Goal: Navigation & Orientation: Find specific page/section

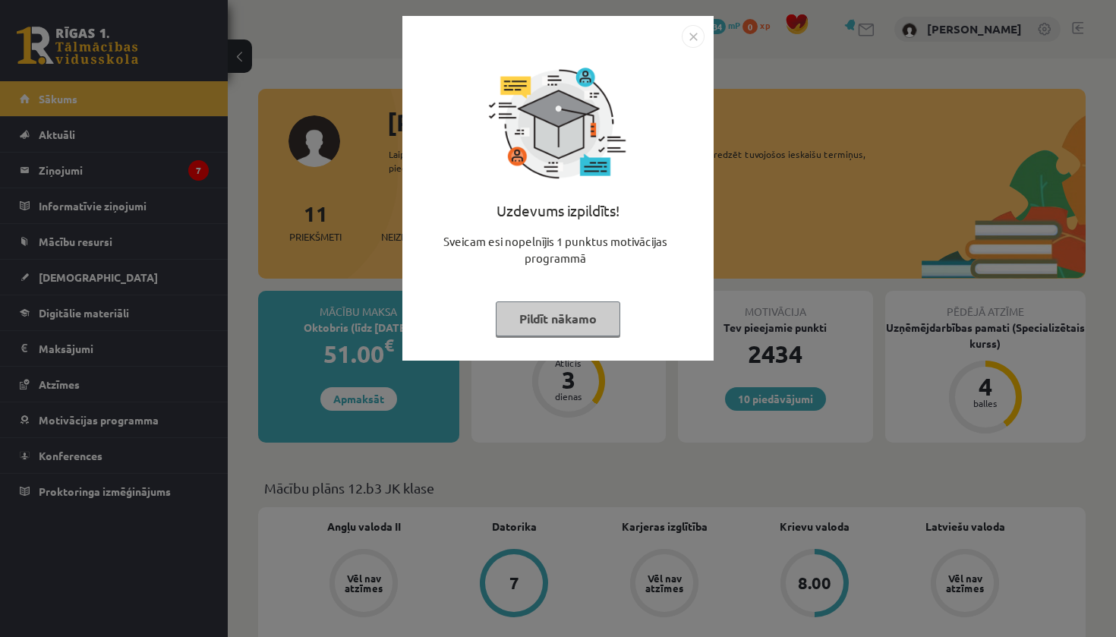
click at [694, 39] on img "Close" at bounding box center [692, 36] width 23 height 23
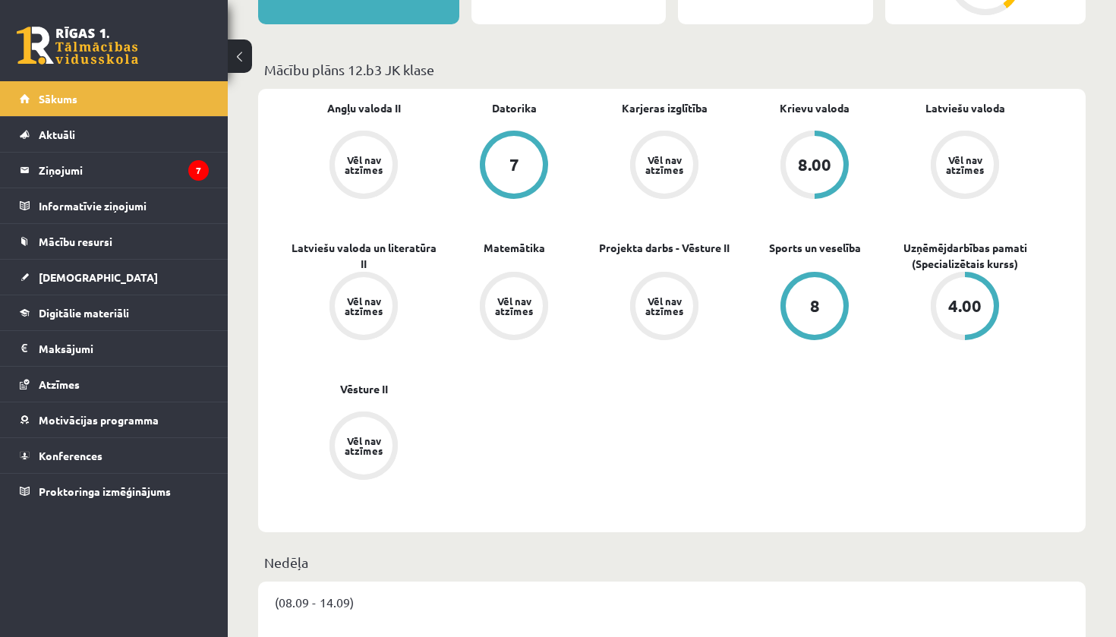
scroll to position [431, 0]
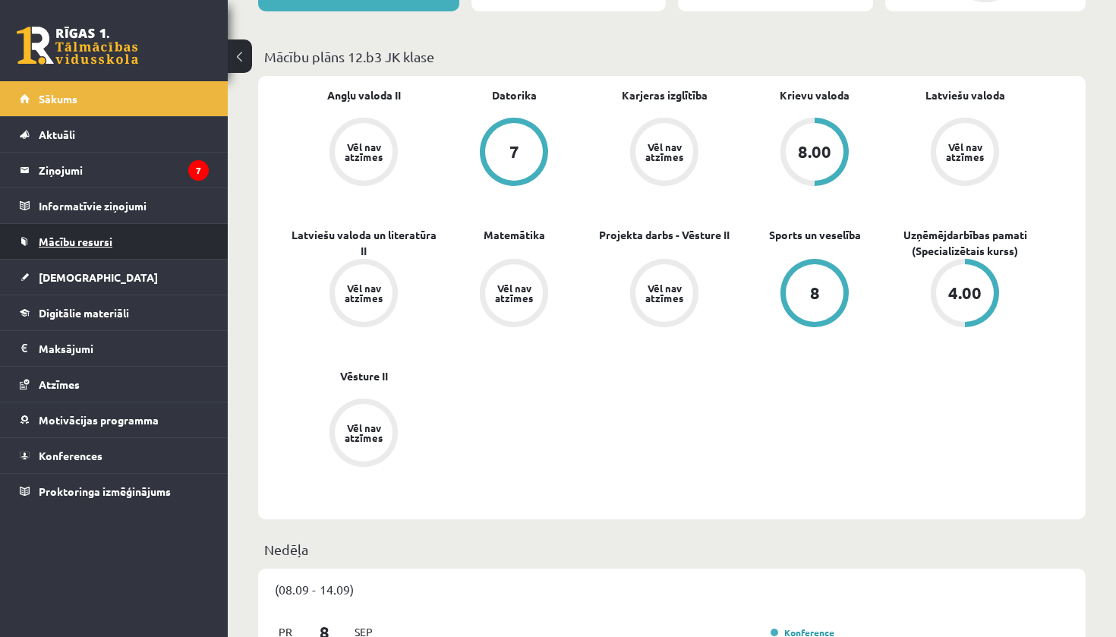
click at [97, 246] on span "Mācību resursi" at bounding box center [76, 241] width 74 height 14
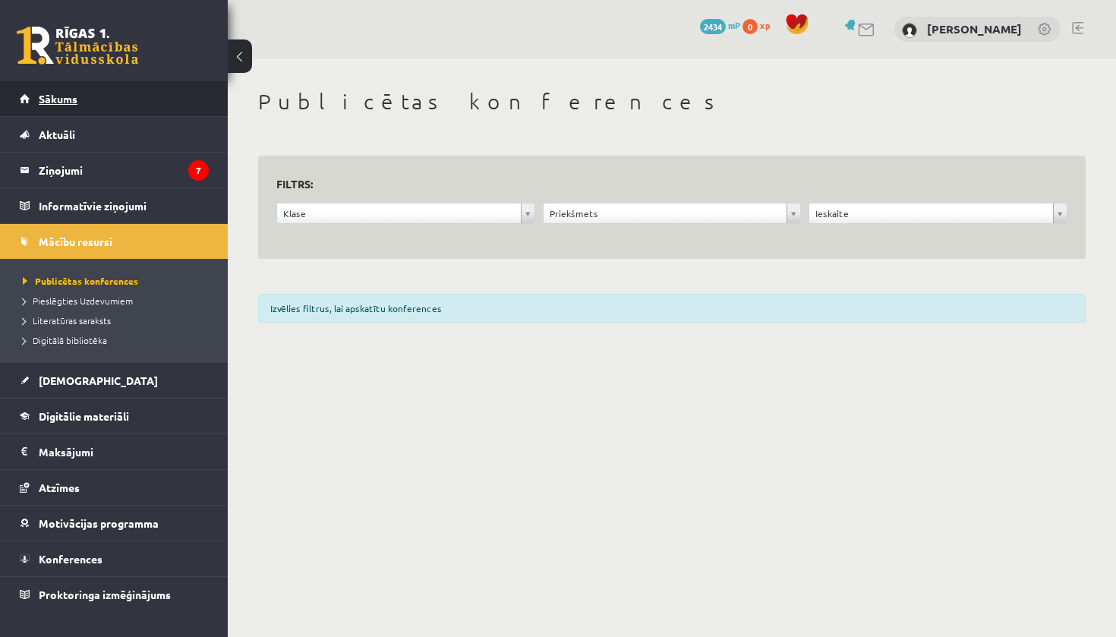
click at [108, 99] on link "Sākums" at bounding box center [114, 98] width 189 height 35
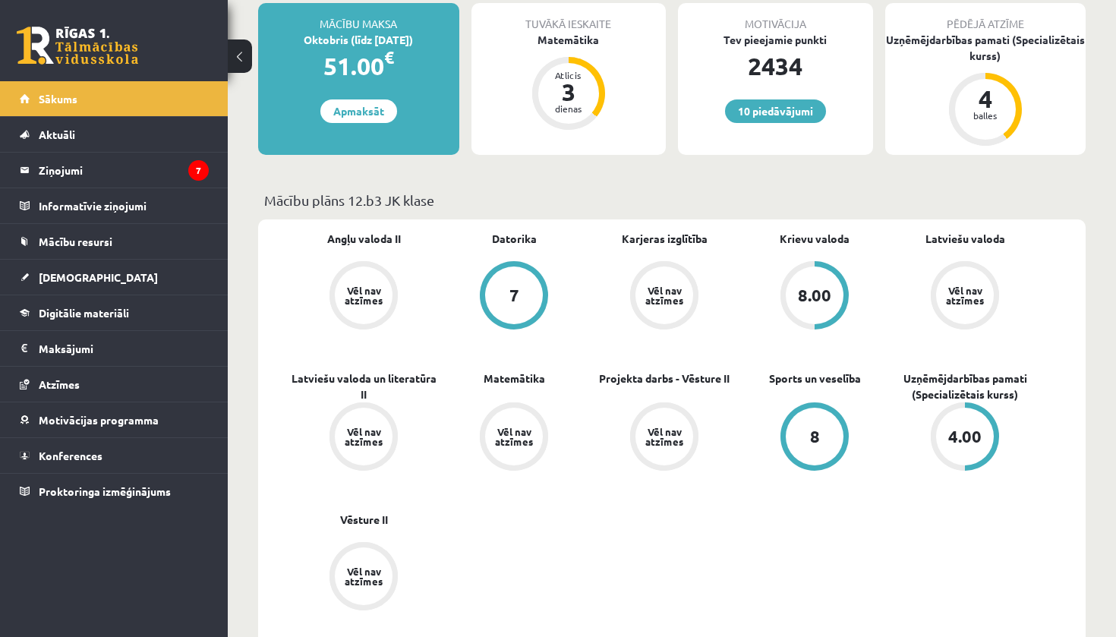
scroll to position [294, 0]
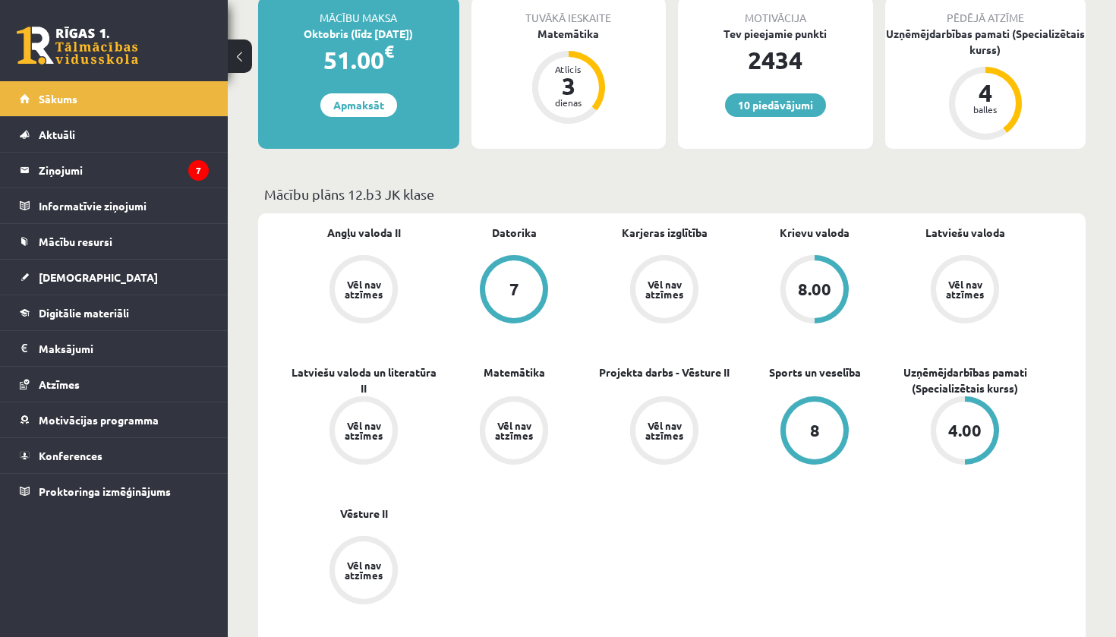
click at [965, 301] on div "Vēl nav atzīmes" at bounding box center [965, 289] width 58 height 58
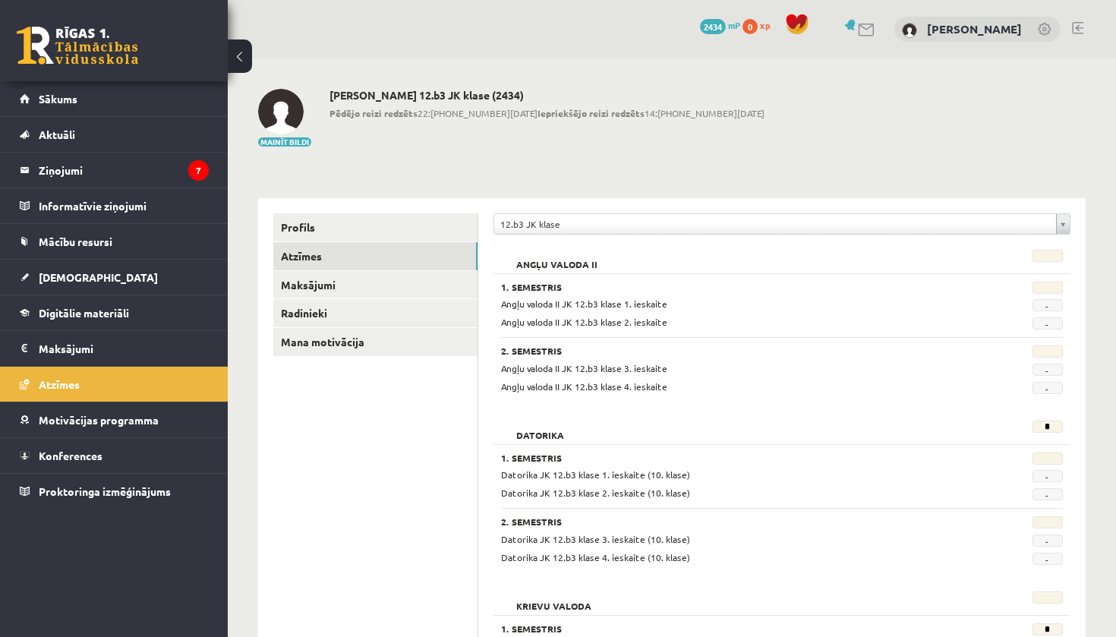
click at [238, 65] on button at bounding box center [240, 55] width 24 height 33
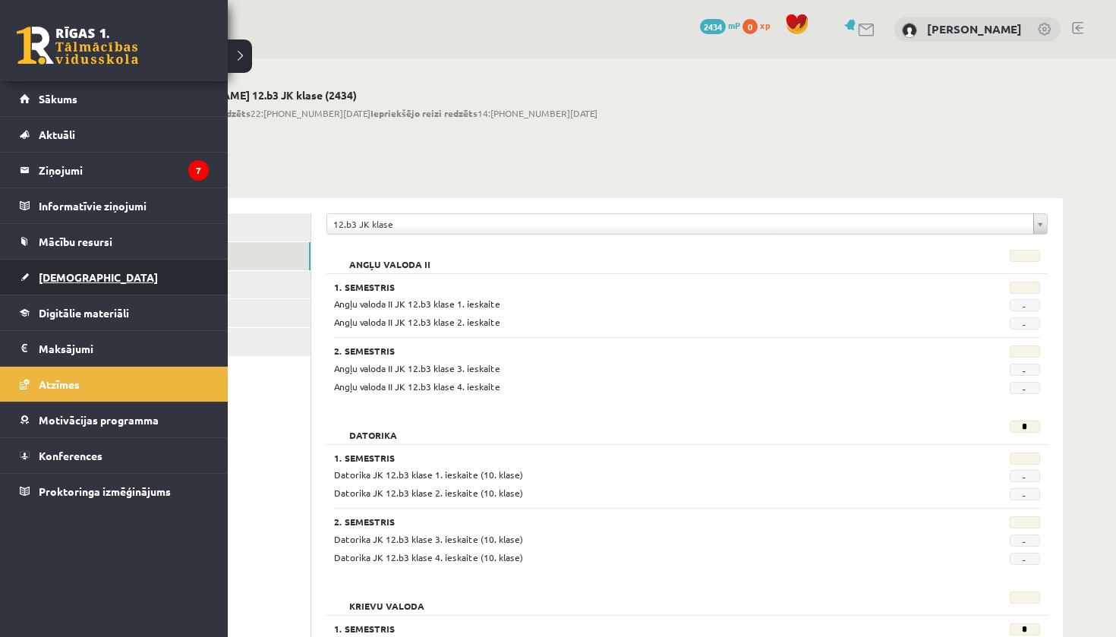
click at [63, 279] on span "[DEMOGRAPHIC_DATA]" at bounding box center [98, 277] width 119 height 14
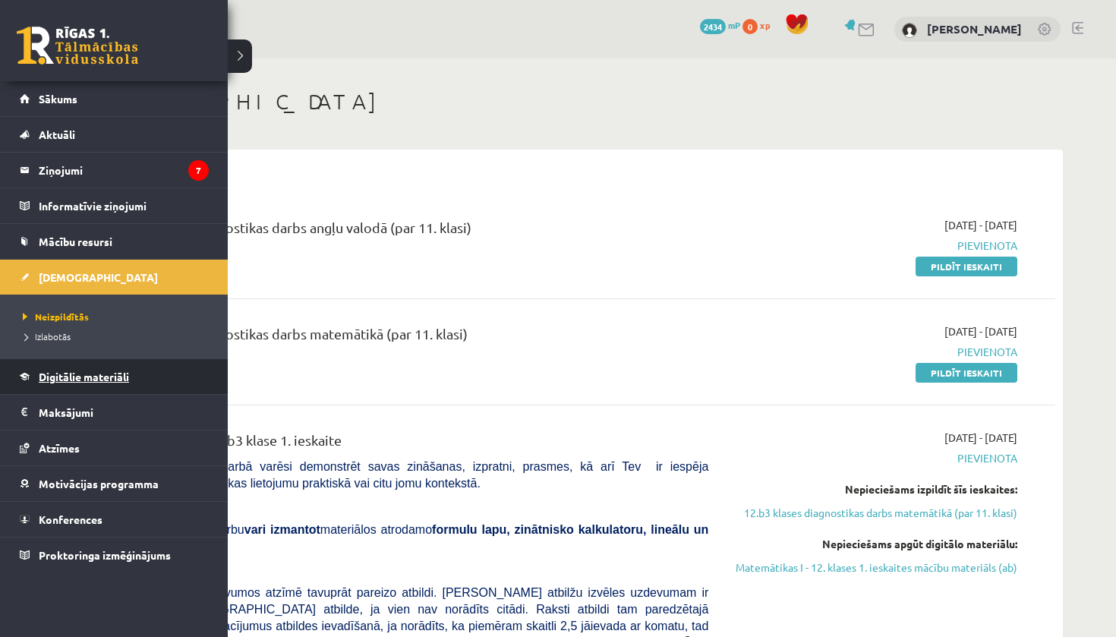
click at [64, 378] on span "Digitālie materiāli" at bounding box center [84, 377] width 90 height 14
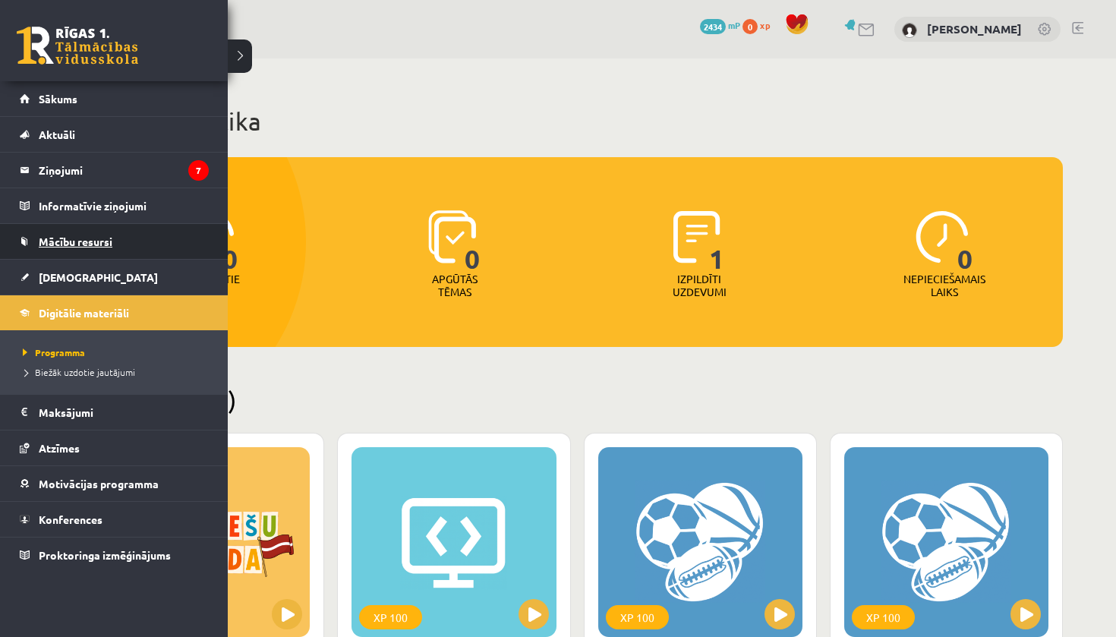
click at [66, 241] on span "Mācību resursi" at bounding box center [76, 241] width 74 height 14
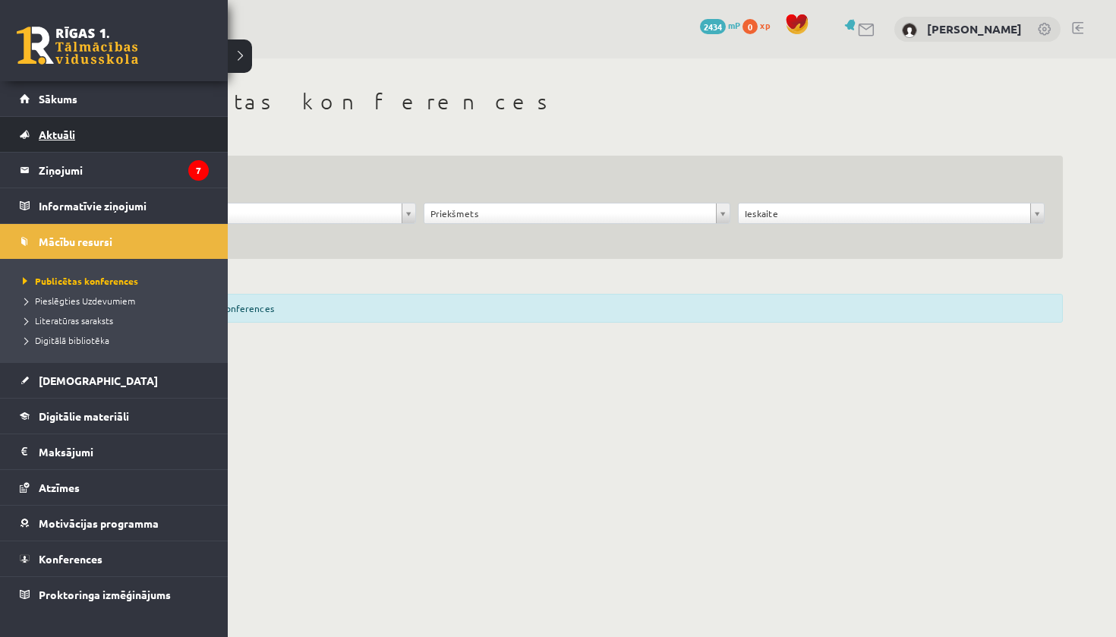
click at [65, 130] on span "Aktuāli" at bounding box center [57, 134] width 36 height 14
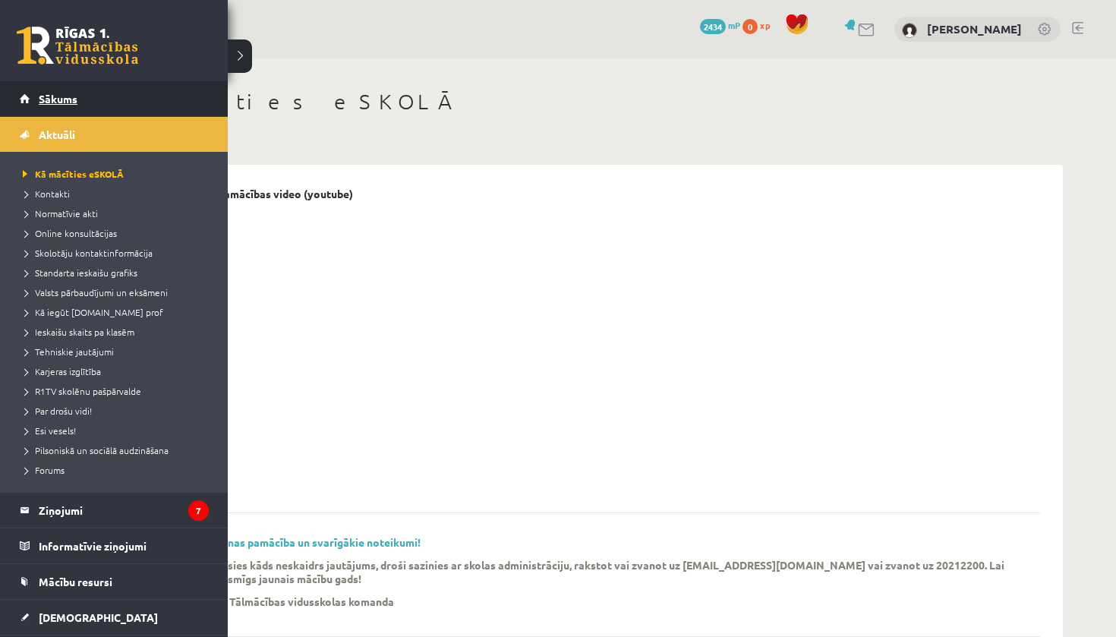
click at [62, 96] on span "Sākums" at bounding box center [58, 99] width 39 height 14
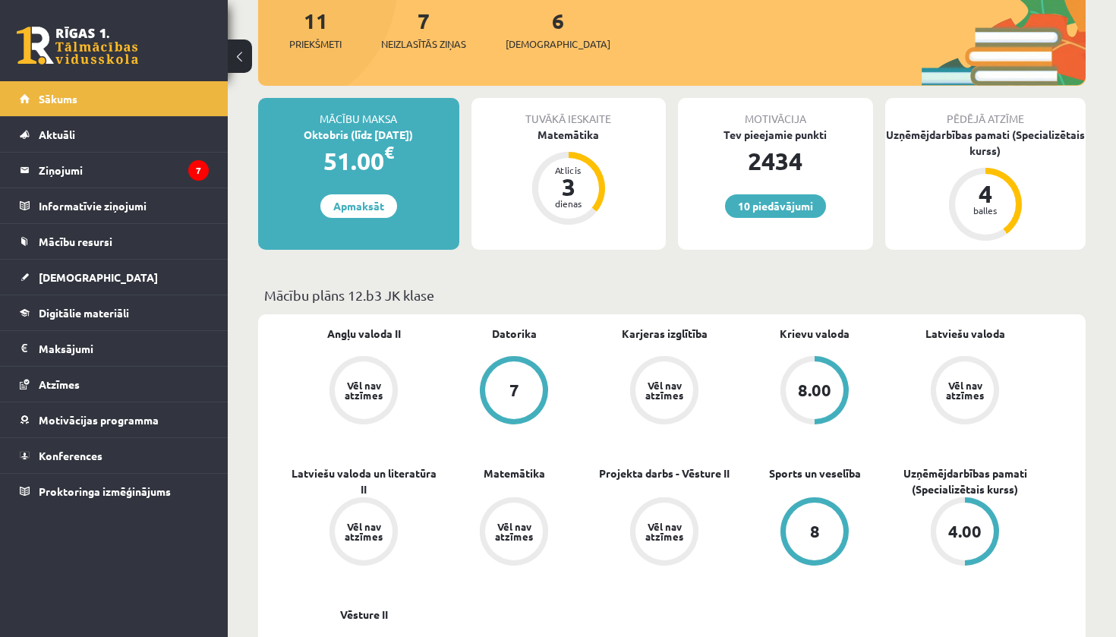
scroll to position [195, 0]
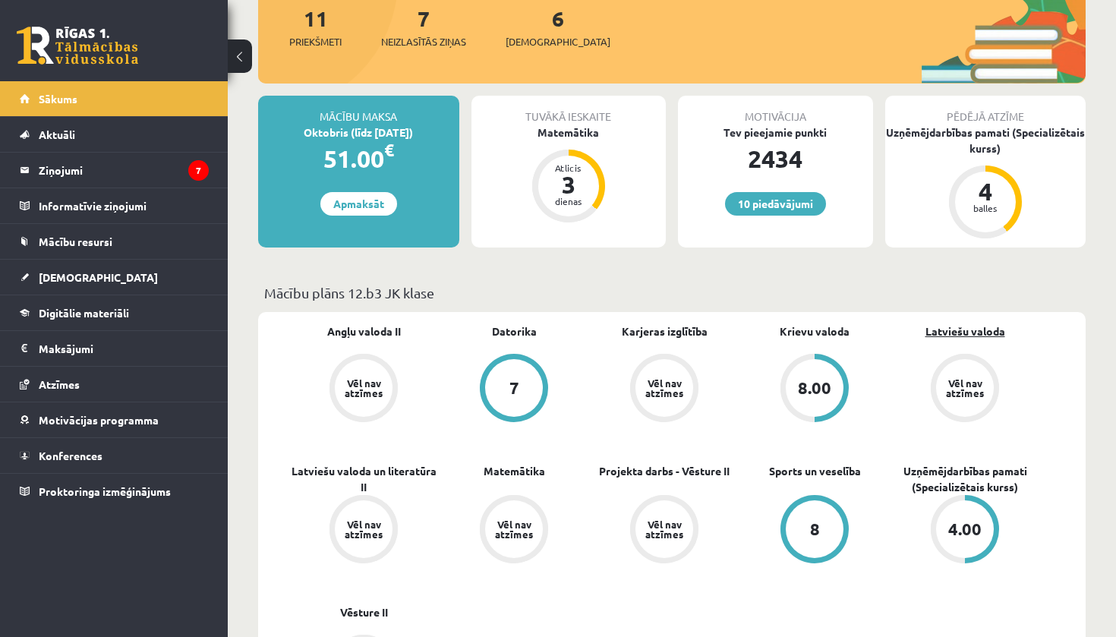
click at [955, 334] on link "Latviešu valoda" at bounding box center [965, 331] width 80 height 16
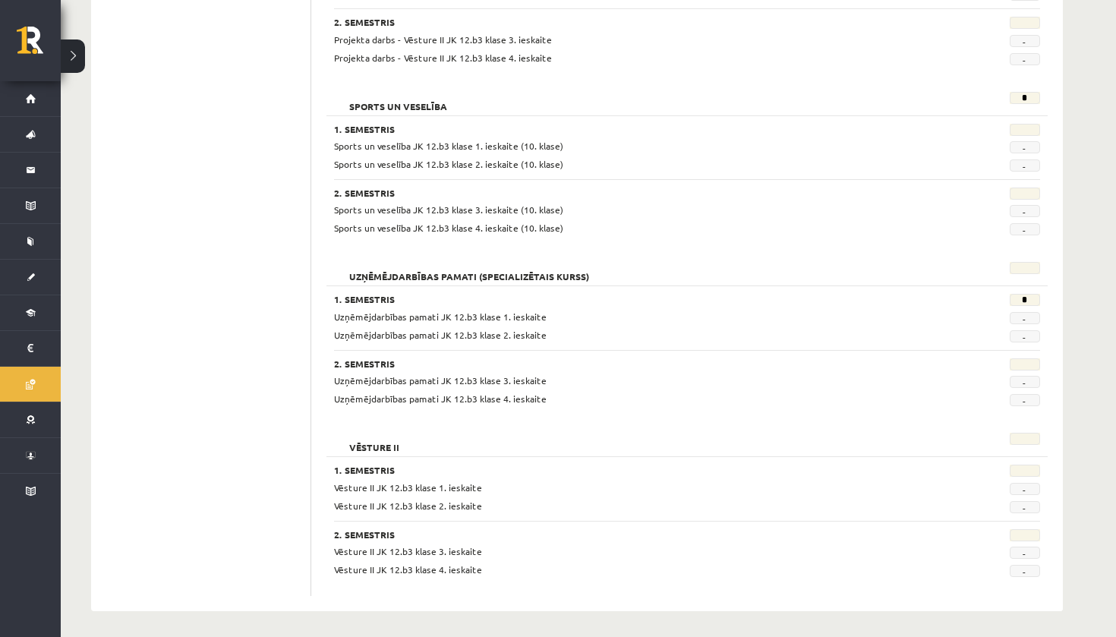
scroll to position [1181, 0]
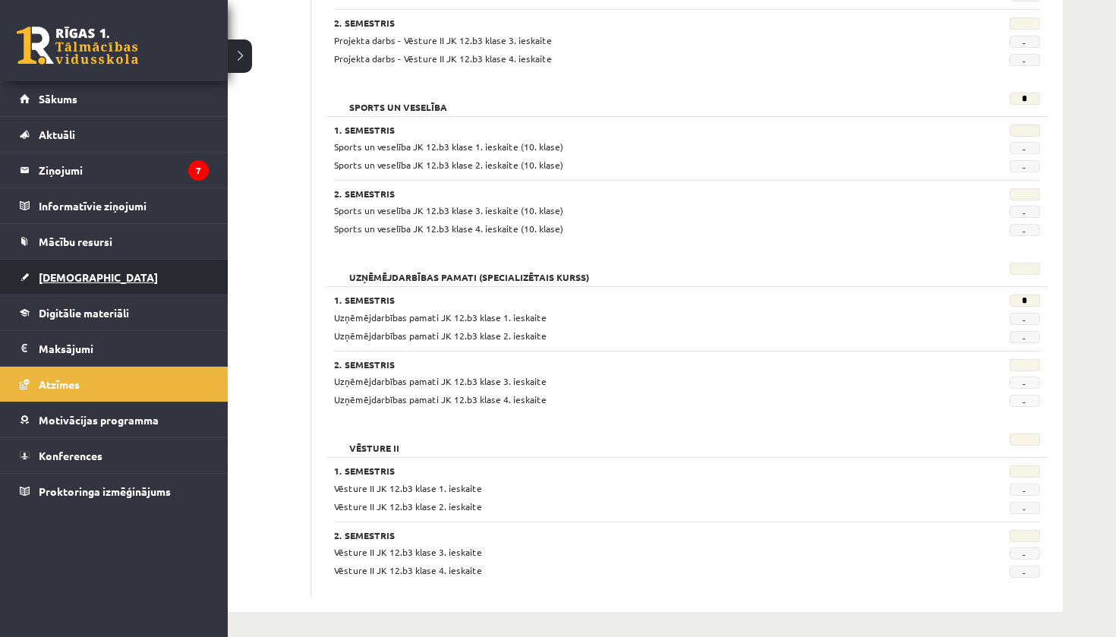
click at [72, 277] on span "[DEMOGRAPHIC_DATA]" at bounding box center [98, 277] width 119 height 14
